Goal: Information Seeking & Learning: Learn about a topic

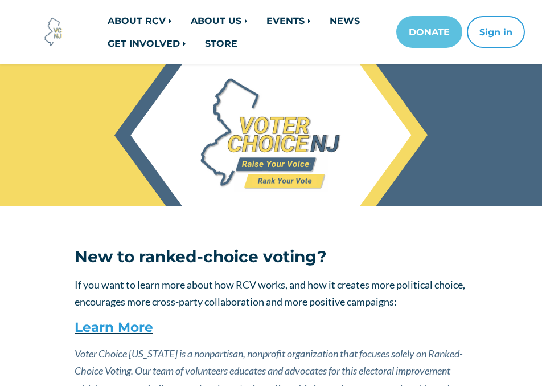
click at [434, 276] on p "If you want to learn more about how RCV works, and how it creates more politica…" at bounding box center [271, 293] width 393 height 35
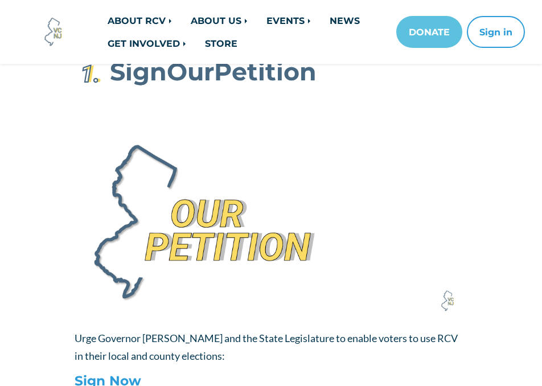
scroll to position [326, 0]
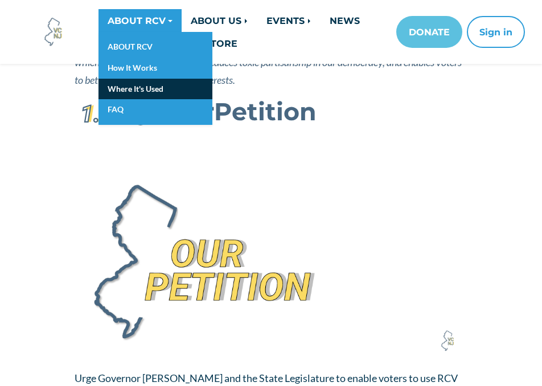
click at [145, 83] on link "Where It's Used" at bounding box center [156, 89] width 114 height 21
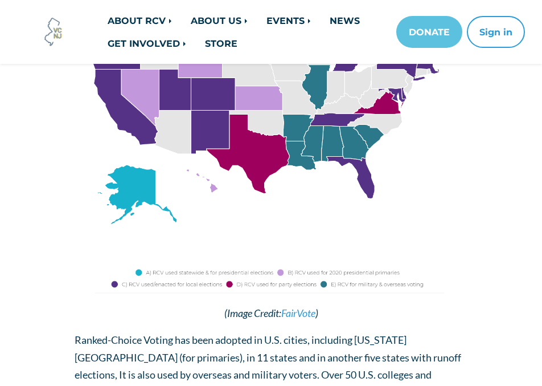
scroll to position [246, 0]
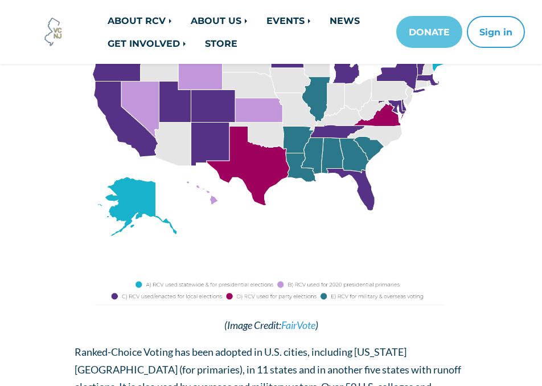
click at [464, 227] on img at bounding box center [271, 125] width 393 height 277
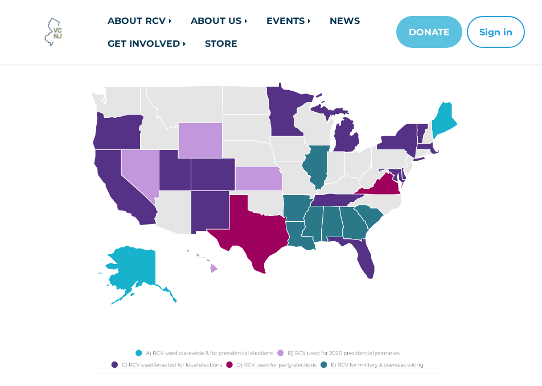
scroll to position [155, 0]
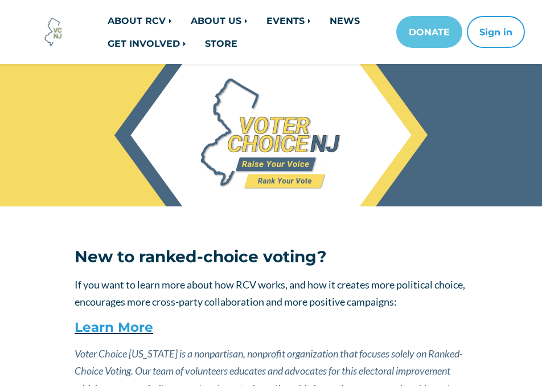
scroll to position [326, 0]
